Goal: Information Seeking & Learning: Compare options

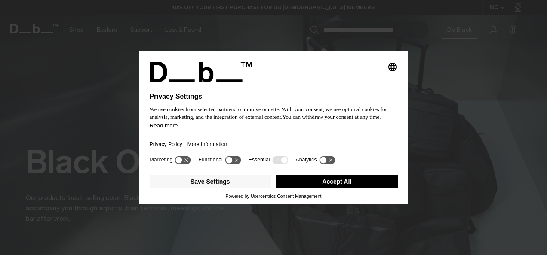
click at [350, 181] on button "Accept All" at bounding box center [337, 182] width 122 height 14
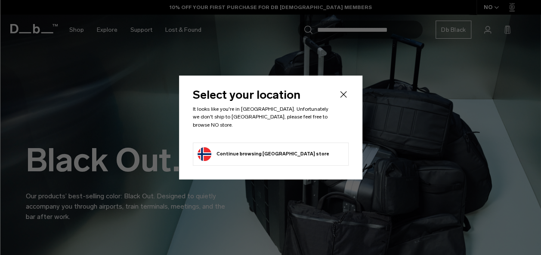
click at [343, 98] on icon "Close" at bounding box center [343, 94] width 10 height 10
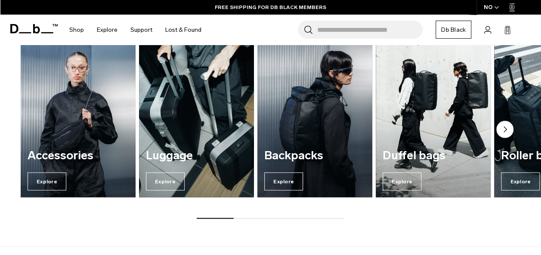
scroll to position [877, 0]
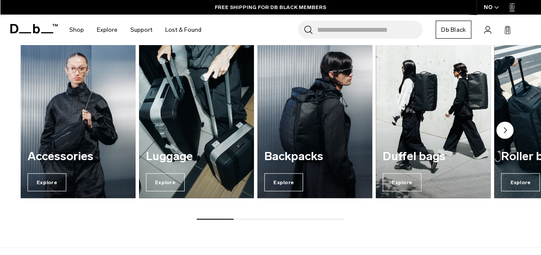
click at [506, 127] on circle "Next slide" at bounding box center [504, 130] width 17 height 17
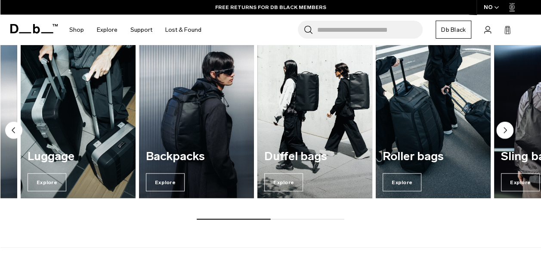
click at [506, 127] on circle "Next slide" at bounding box center [504, 130] width 17 height 17
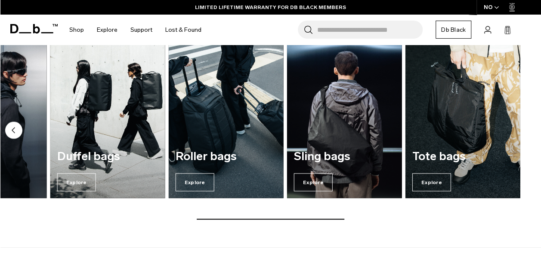
click at [11, 132] on circle "Previous slide" at bounding box center [13, 130] width 17 height 17
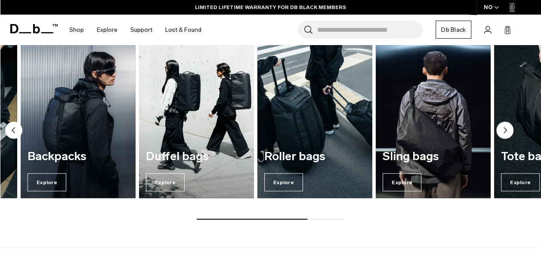
click at [11, 132] on circle "Previous slide" at bounding box center [13, 130] width 17 height 17
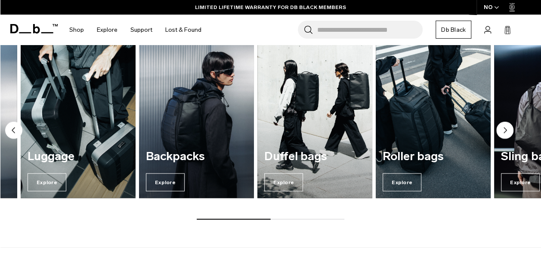
click at [11, 132] on circle "Previous slide" at bounding box center [13, 130] width 17 height 17
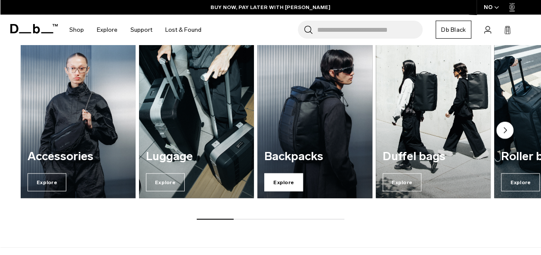
click at [282, 179] on span "Explore" at bounding box center [283, 183] width 39 height 18
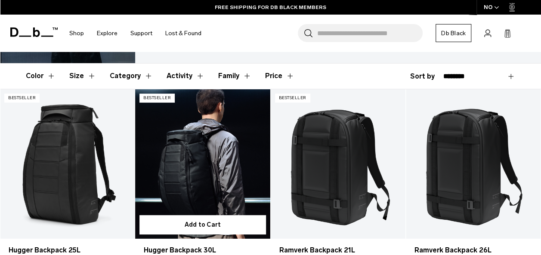
scroll to position [119, 0]
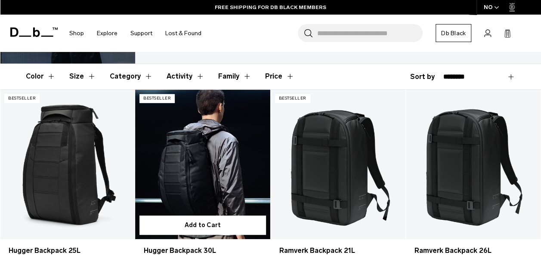
click at [192, 152] on link "Hugger Backpack 30L" at bounding box center [202, 165] width 135 height 150
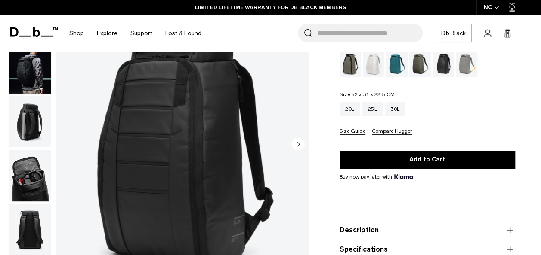
scroll to position [65, 0]
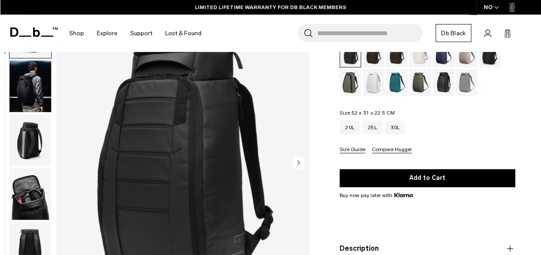
click at [297, 159] on circle "Next slide" at bounding box center [298, 163] width 13 height 13
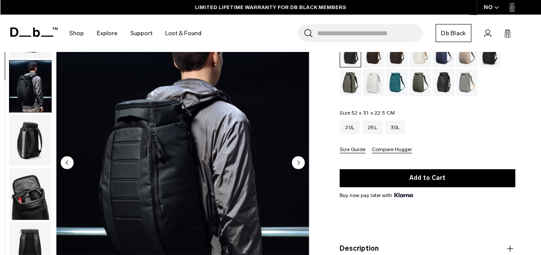
scroll to position [54, 0]
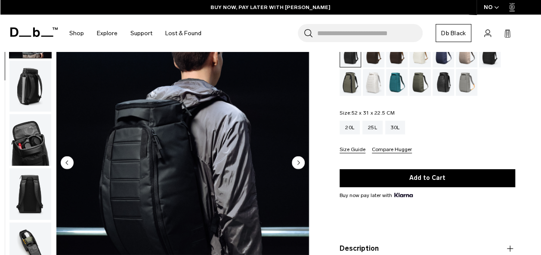
click at [297, 159] on circle "Next slide" at bounding box center [298, 163] width 13 height 13
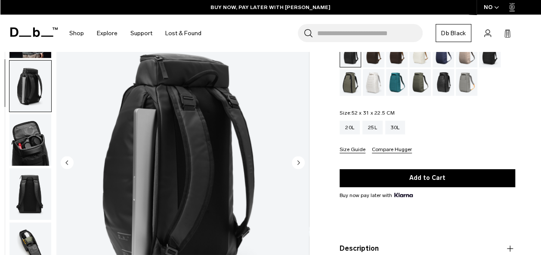
scroll to position [108, 0]
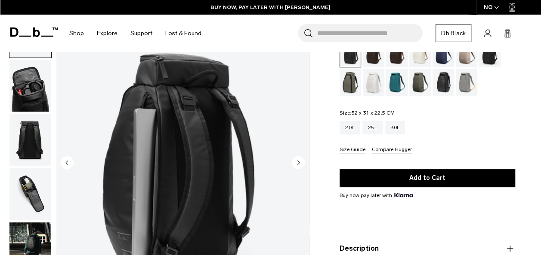
click at [297, 159] on circle "Next slide" at bounding box center [298, 163] width 13 height 13
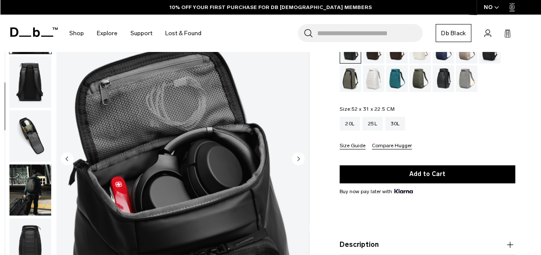
scroll to position [70, 0]
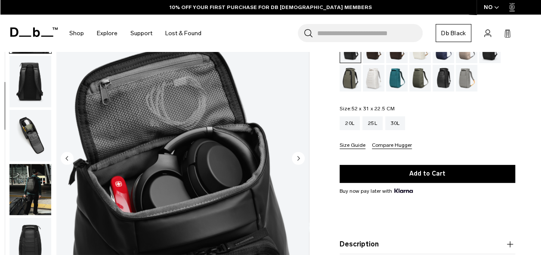
click at [297, 159] on circle "Next slide" at bounding box center [298, 158] width 13 height 13
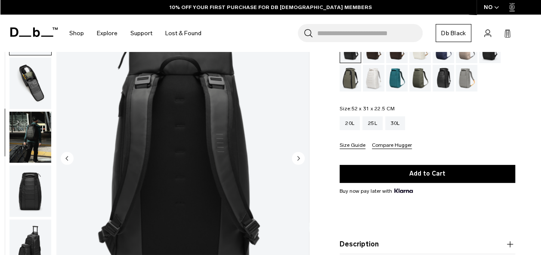
scroll to position [217, 0]
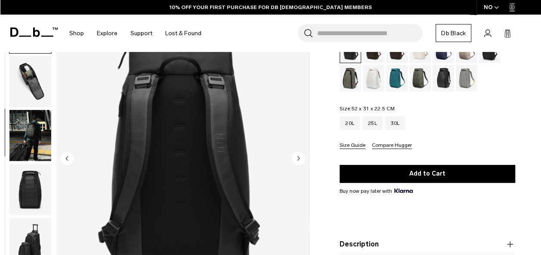
click at [297, 159] on circle "Next slide" at bounding box center [298, 158] width 13 height 13
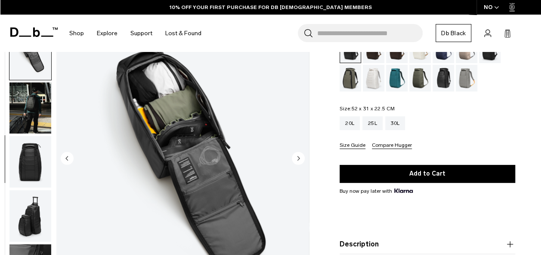
scroll to position [271, 0]
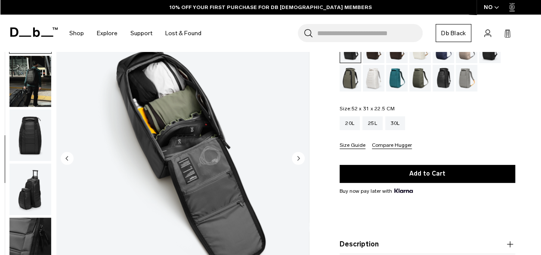
click at [297, 159] on circle "Next slide" at bounding box center [298, 158] width 13 height 13
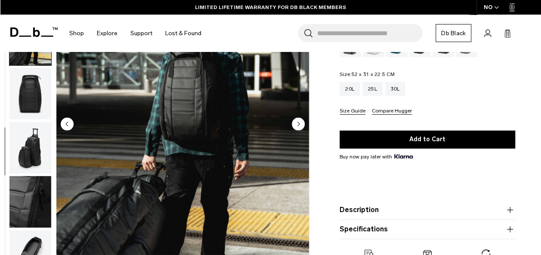
scroll to position [151, 0]
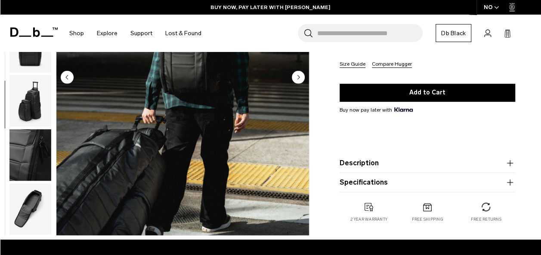
click at [511, 163] on icon "button" at bounding box center [509, 163] width 10 height 10
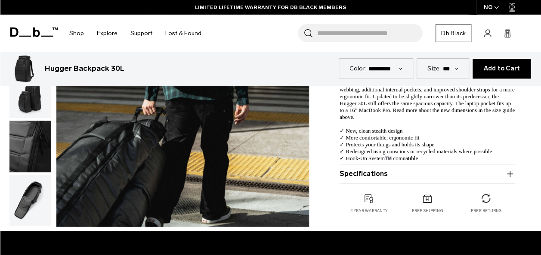
scroll to position [260, 0]
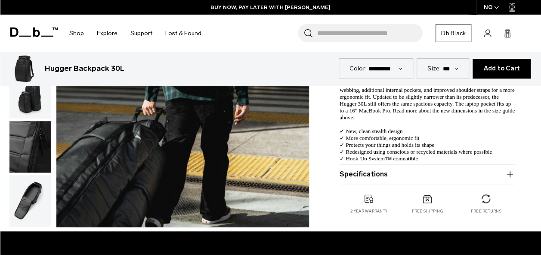
click at [511, 172] on icon "button" at bounding box center [509, 174] width 10 height 10
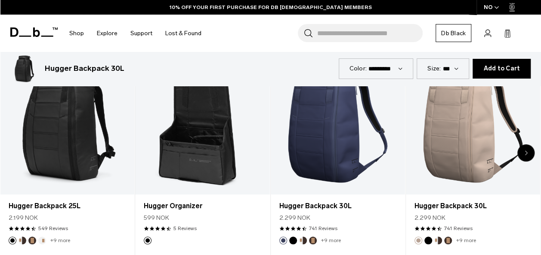
scroll to position [1923, 0]
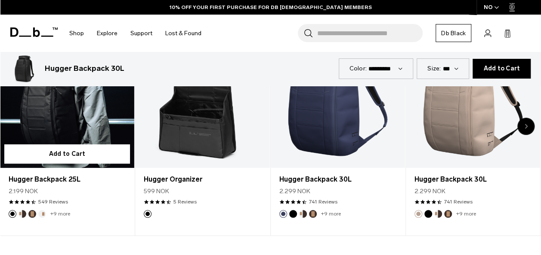
click at [71, 95] on link "Hugger Backpack 25L" at bounding box center [67, 93] width 134 height 149
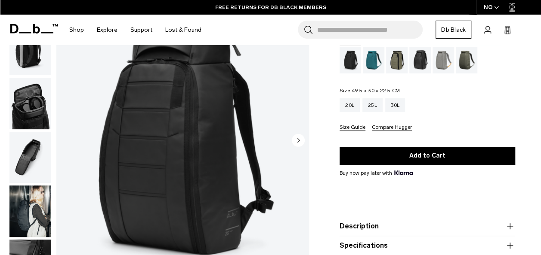
scroll to position [177, 0]
click at [22, 158] on img "button" at bounding box center [30, 158] width 42 height 52
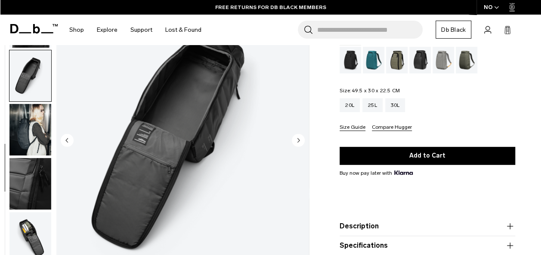
scroll to position [279, 0]
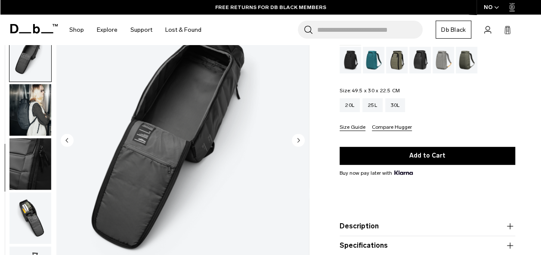
click at [28, 208] on img "button" at bounding box center [30, 219] width 42 height 52
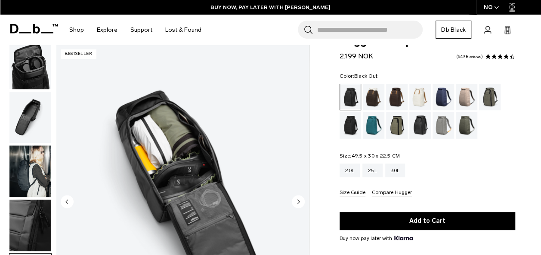
scroll to position [0, 0]
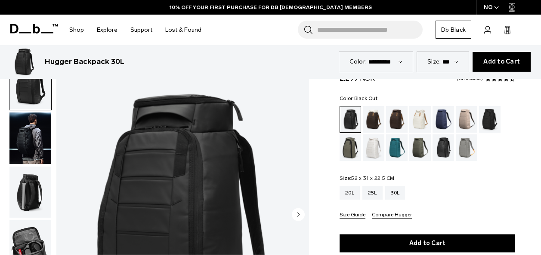
scroll to position [1797, 0]
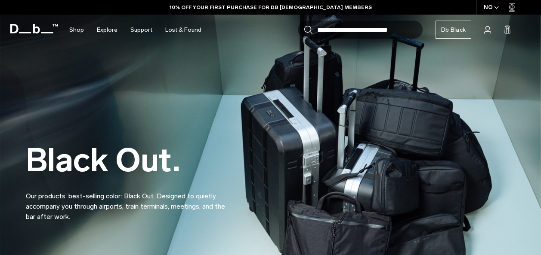
scroll to position [872, 0]
